Goal: Task Accomplishment & Management: Use online tool/utility

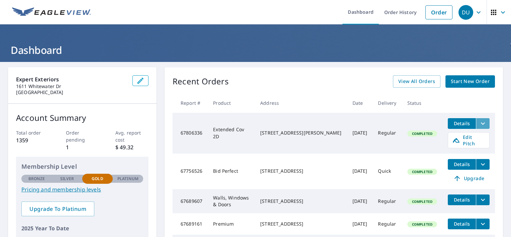
click at [483, 127] on button "filesDropdownBtn-67806336" at bounding box center [483, 123] width 14 height 11
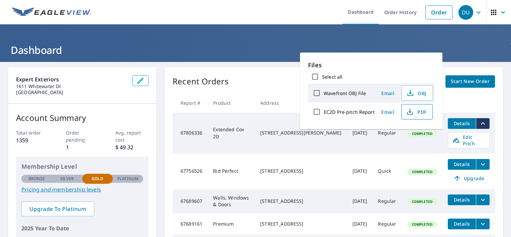
click at [422, 106] on button "PDF" at bounding box center [416, 111] width 31 height 15
click at [272, 44] on h1 "Dashboard" at bounding box center [255, 50] width 495 height 14
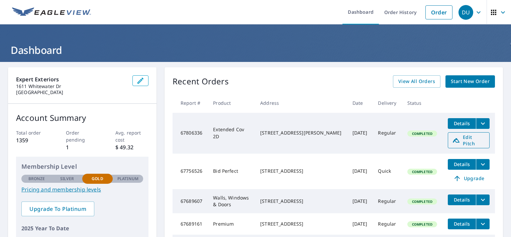
click at [455, 138] on span "Edit Pitch" at bounding box center [468, 140] width 33 height 13
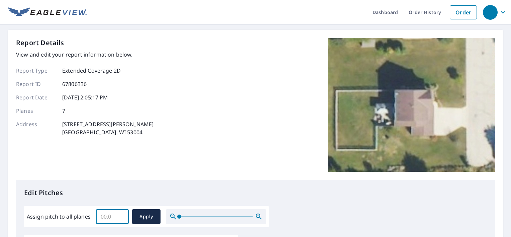
click at [111, 217] on input "Assign pitch to all planes" at bounding box center [112, 216] width 33 height 19
click at [112, 217] on input "Assign pitch to all planes" at bounding box center [112, 216] width 33 height 19
type input "5"
click at [136, 166] on div "Report Details View and edit your report information below. Report Type Extende…" at bounding box center [255, 109] width 479 height 142
click at [144, 218] on span "Apply" at bounding box center [146, 216] width 18 height 8
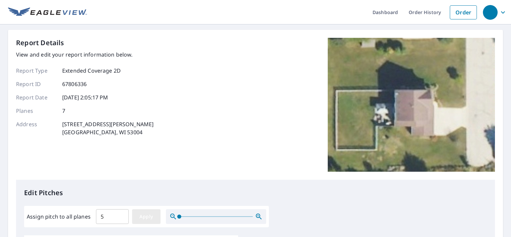
type input "5"
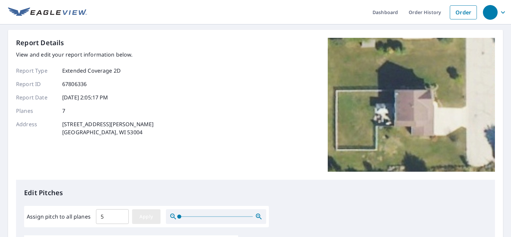
type input "5"
click at [152, 218] on span "Apply" at bounding box center [146, 216] width 18 height 8
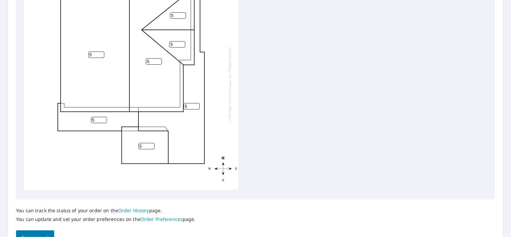
scroll to position [292, 0]
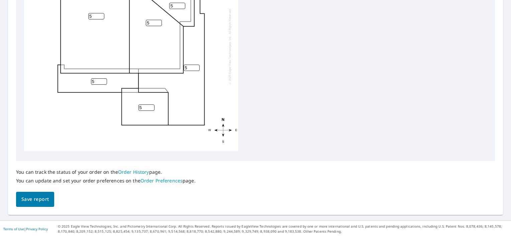
click at [25, 194] on button "Save report" at bounding box center [35, 199] width 38 height 15
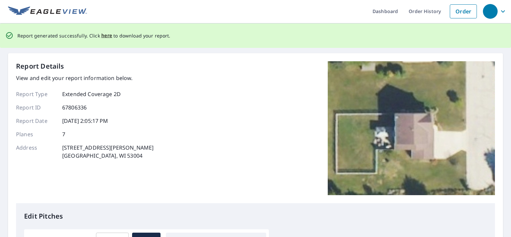
scroll to position [0, 0]
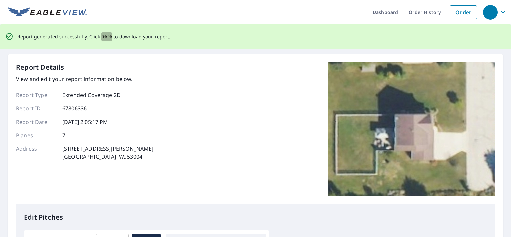
click at [106, 37] on span "here" at bounding box center [106, 36] width 11 height 8
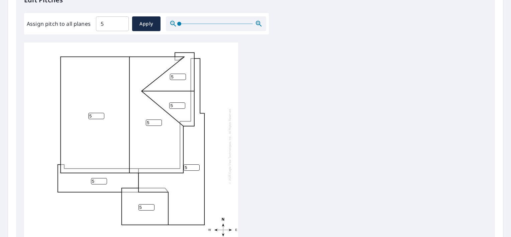
scroll to position [234, 0]
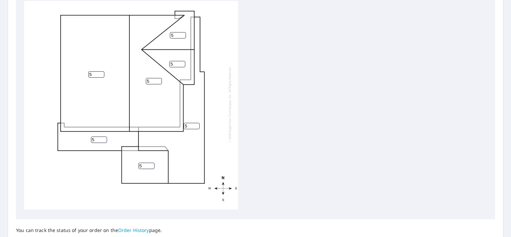
click at [176, 61] on input "5" at bounding box center [177, 64] width 16 height 6
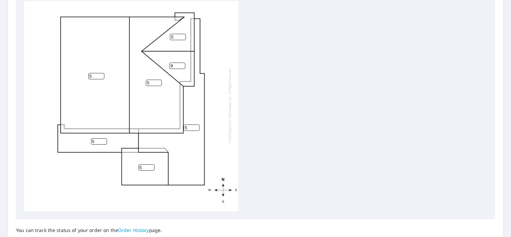
type input "9"
click at [178, 38] on input "5" at bounding box center [178, 37] width 16 height 6
type input "9"
click at [292, 66] on div "5 5 5 5 5 9 9" at bounding box center [255, 106] width 463 height 210
